Goal: Task Accomplishment & Management: Complete application form

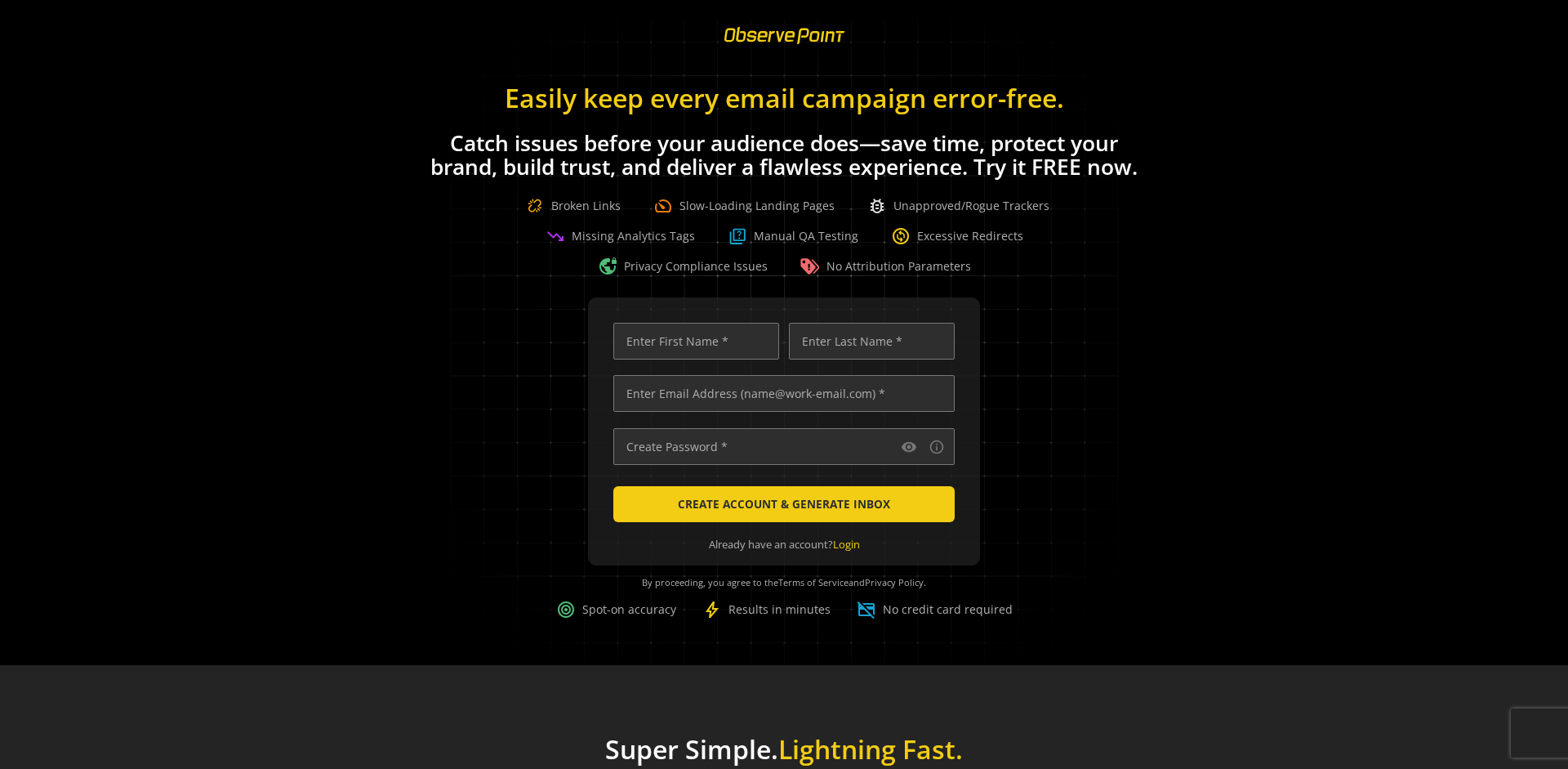
scroll to position [0, 5285]
click at [781, 393] on input "text" at bounding box center [784, 392] width 341 height 36
type input "[EMAIL_ADDRESS][DOMAIN_NAME]"
click at [692, 341] on input "text" at bounding box center [696, 340] width 166 height 36
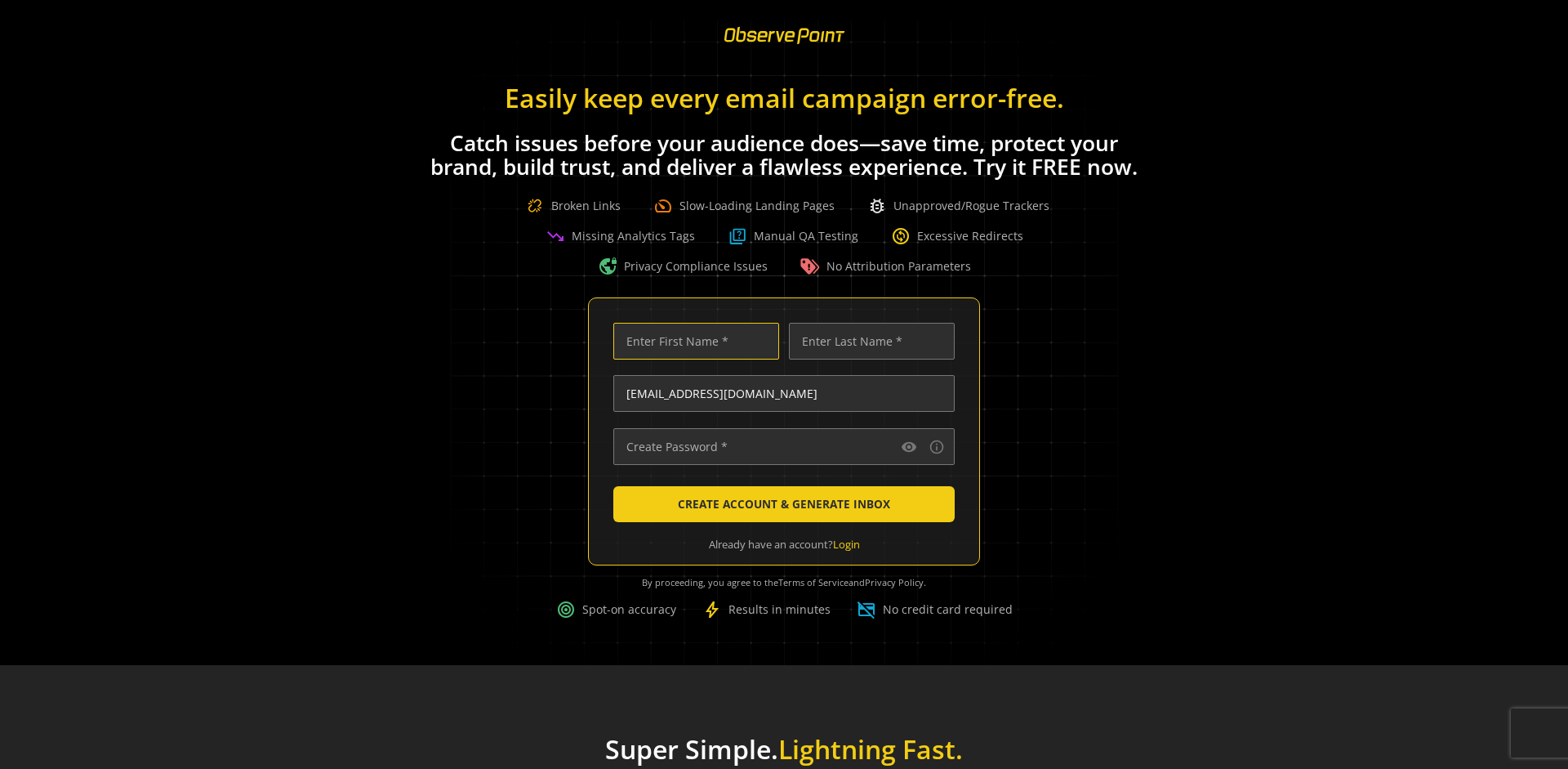
scroll to position [0, 0]
type input "Test"
click at [867, 341] on input "text" at bounding box center [872, 340] width 166 height 36
type input "Test"
click at [781, 447] on input "text" at bounding box center [784, 446] width 341 height 36
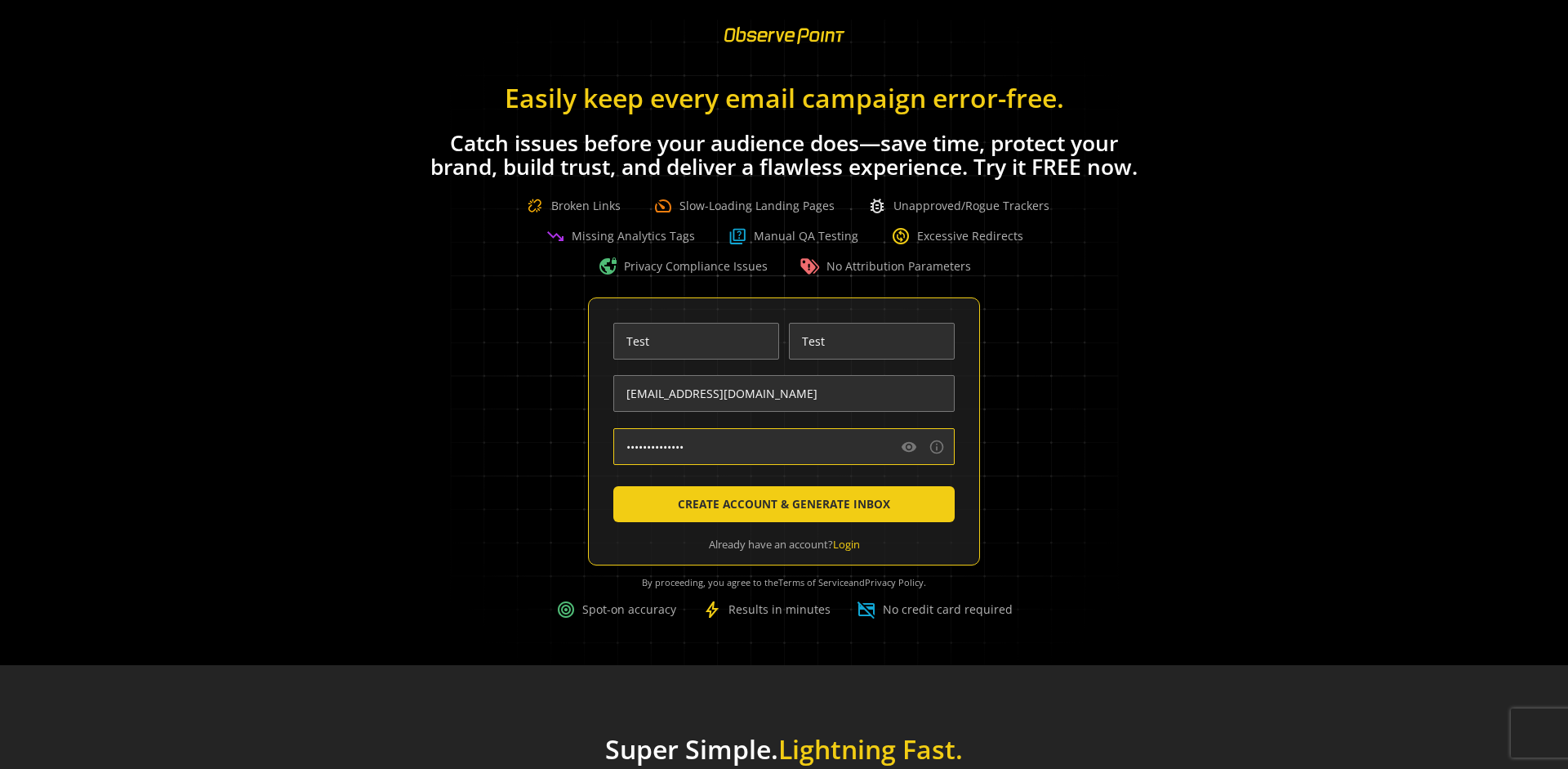
type input "••••••••••••••"
click at [781, 504] on span "CREATE ACCOUNT & GENERATE INBOX" at bounding box center [784, 504] width 212 height 30
